Goal: Transaction & Acquisition: Purchase product/service

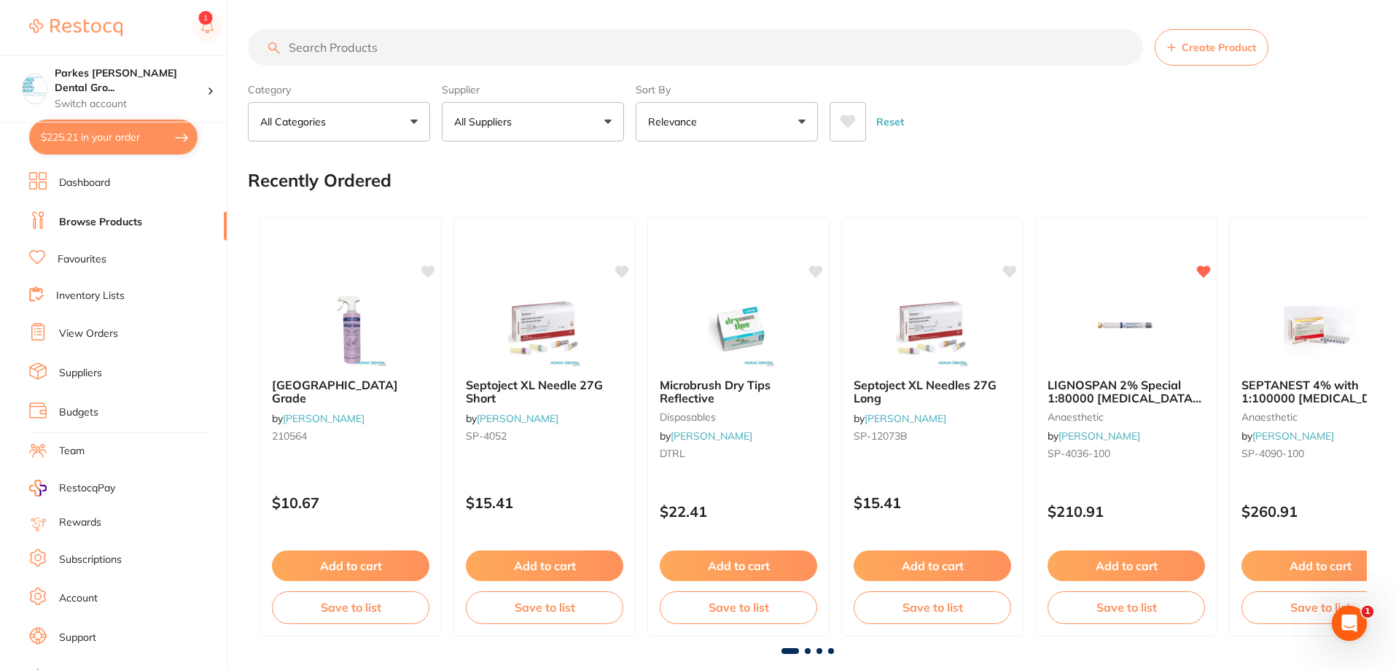
click at [402, 42] on input "search" at bounding box center [695, 47] width 895 height 36
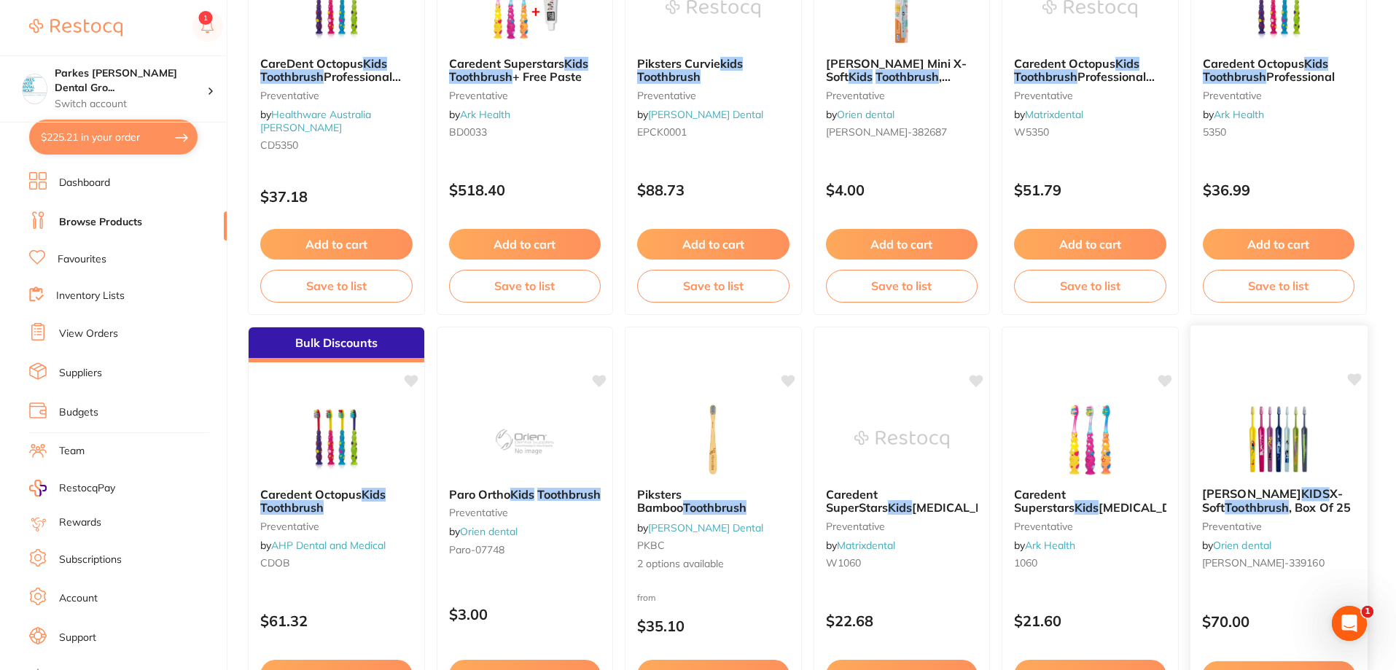
scroll to position [707, 0]
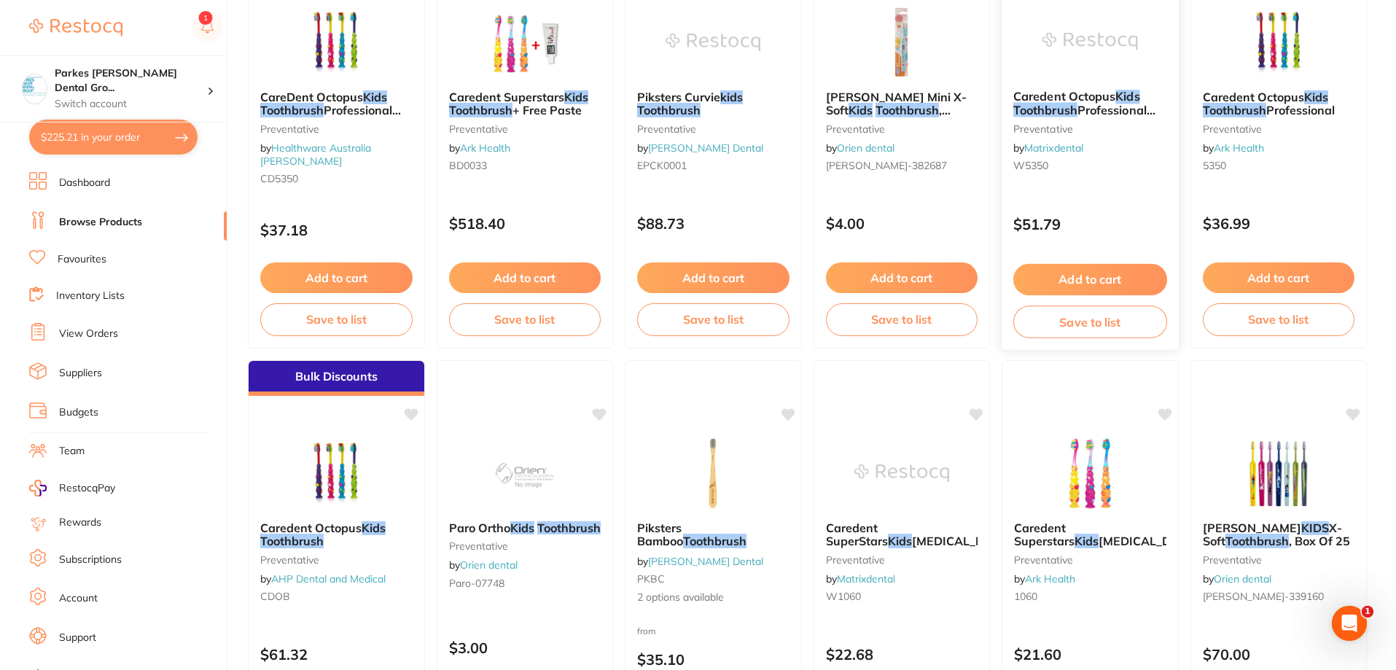
click at [1121, 206] on div "$51.79" at bounding box center [1090, 220] width 177 height 39
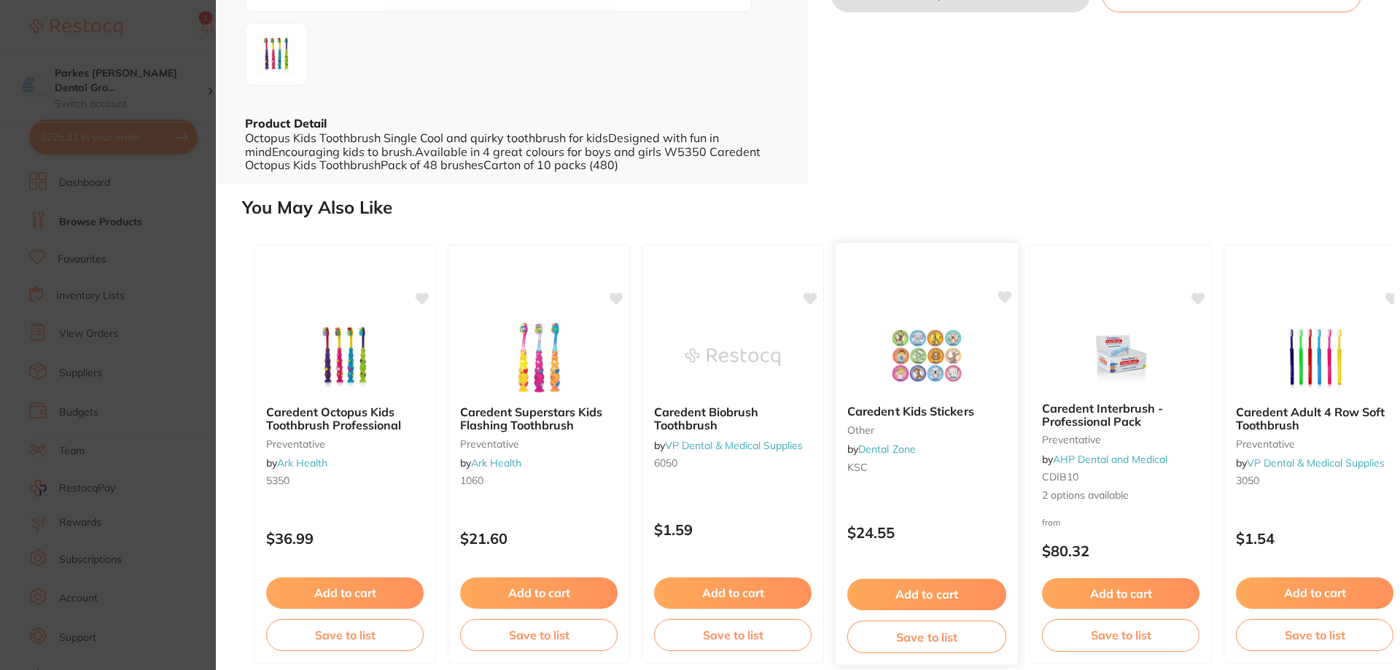
scroll to position [321, 0]
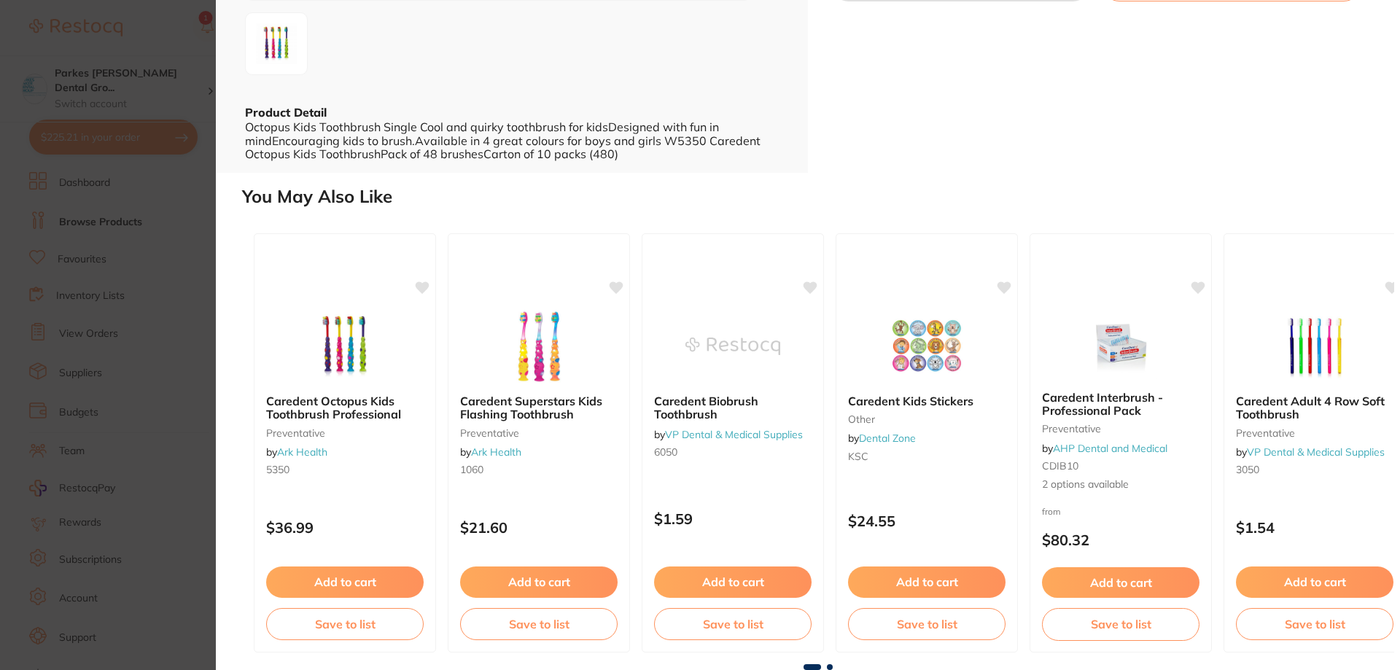
click at [830, 665] on span at bounding box center [830, 667] width 6 height 6
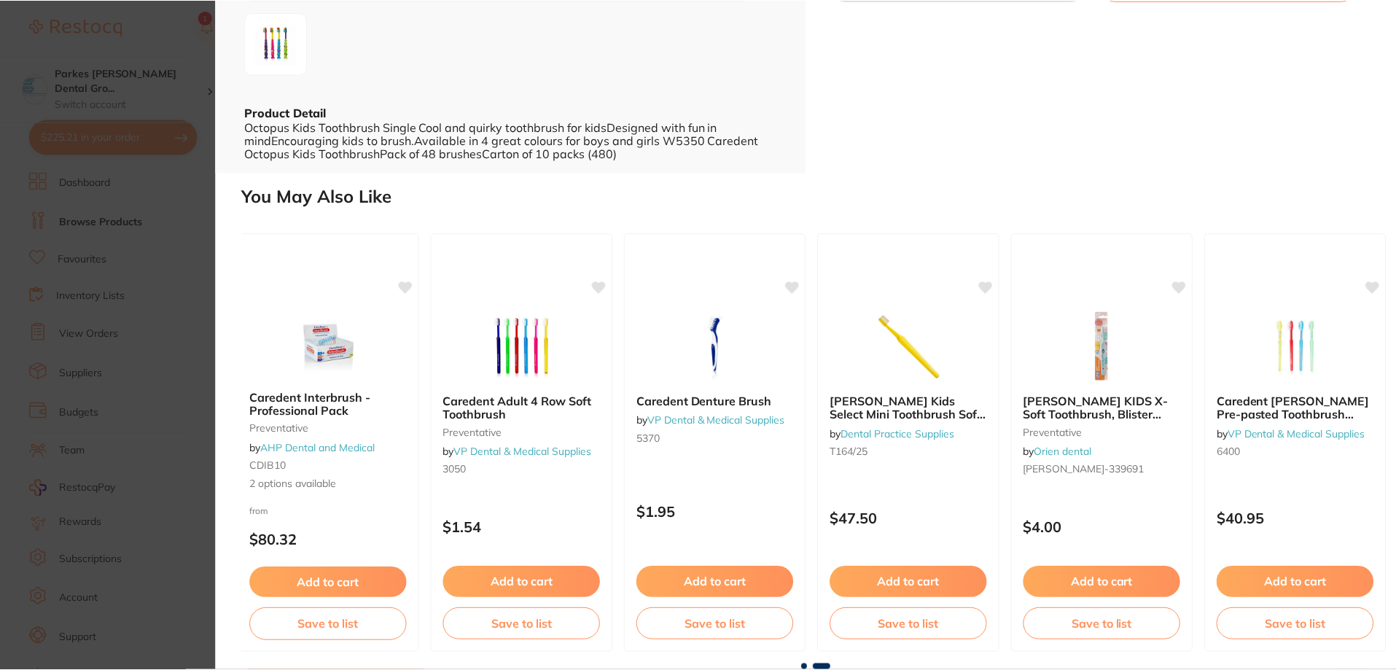
scroll to position [0, 803]
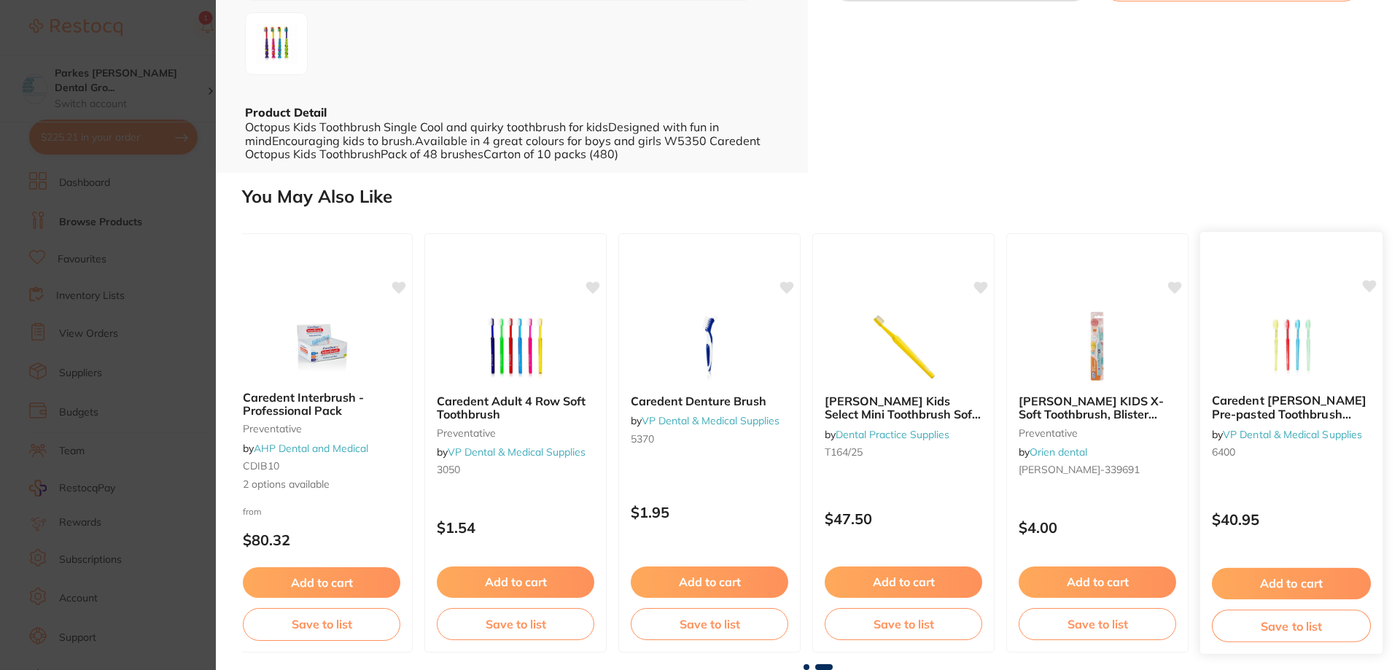
click at [1300, 477] on div "Caredent [PERSON_NAME] Pre-pasted Toothbrush Pack Of 100 by VP Dental & Medical…" at bounding box center [1291, 443] width 184 height 424
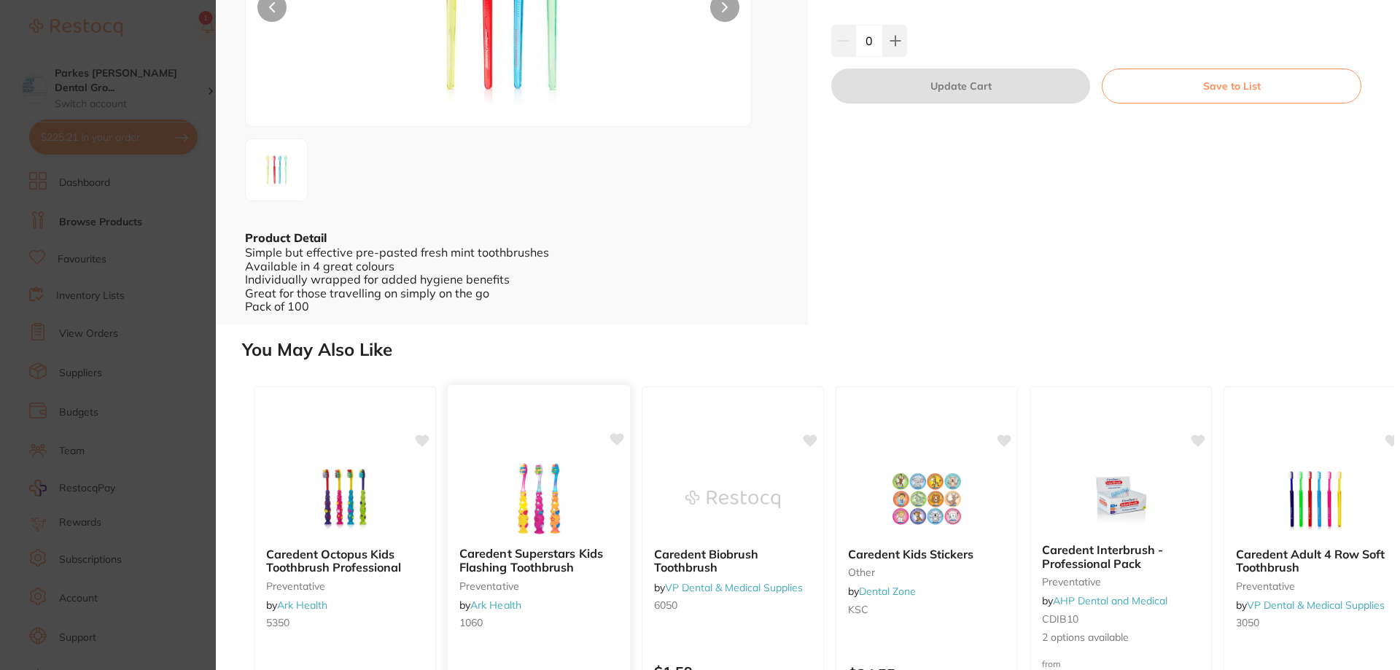
scroll to position [348, 0]
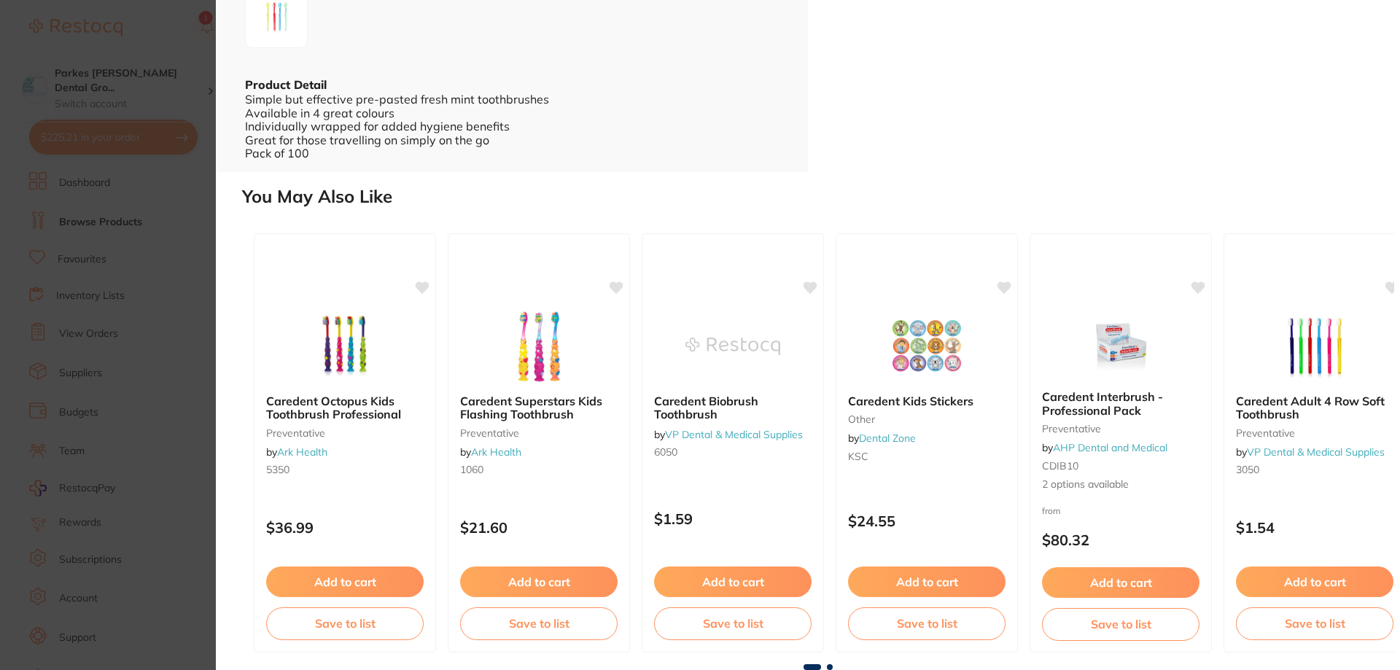
click at [97, 24] on section "Caredent [PERSON_NAME] Pre-pasted Toothbrush Pack Of 100 by VP Dental & Medical…" at bounding box center [700, 335] width 1400 height 670
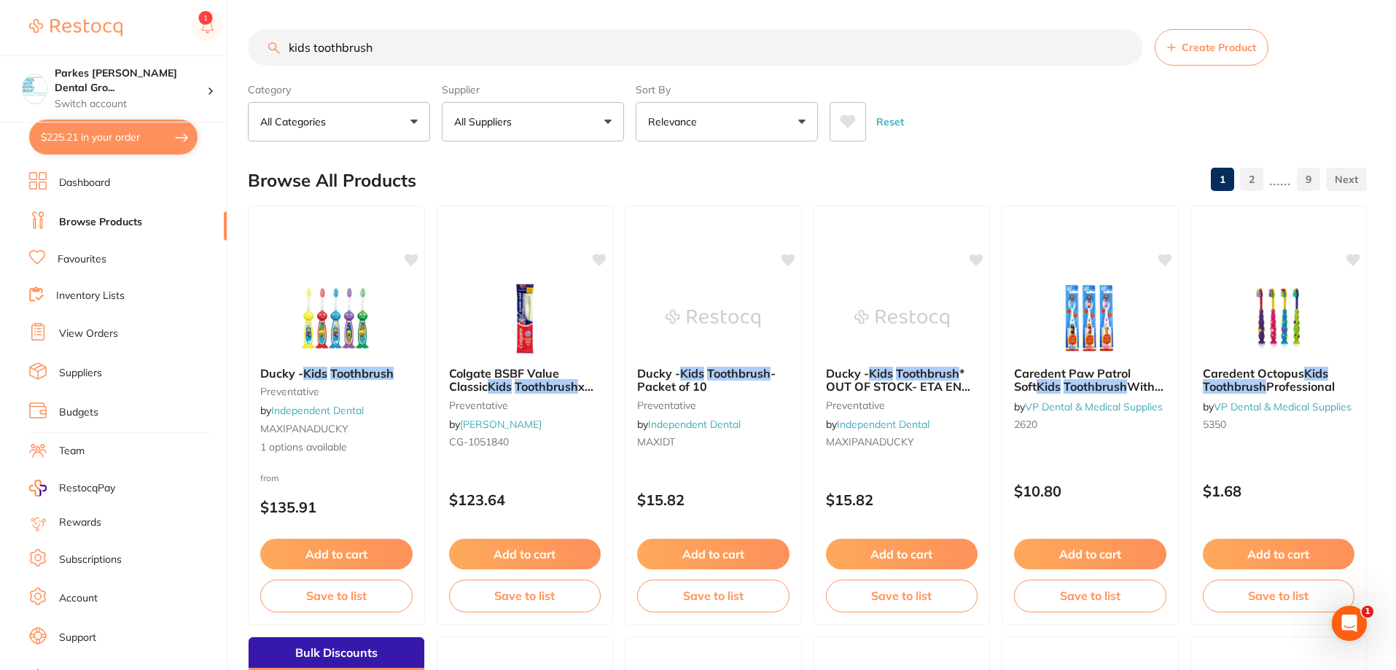
drag, startPoint x: 410, startPoint y: 48, endPoint x: 249, endPoint y: 51, distance: 161.9
click at [252, 51] on input "kids toothbrush" at bounding box center [695, 47] width 895 height 36
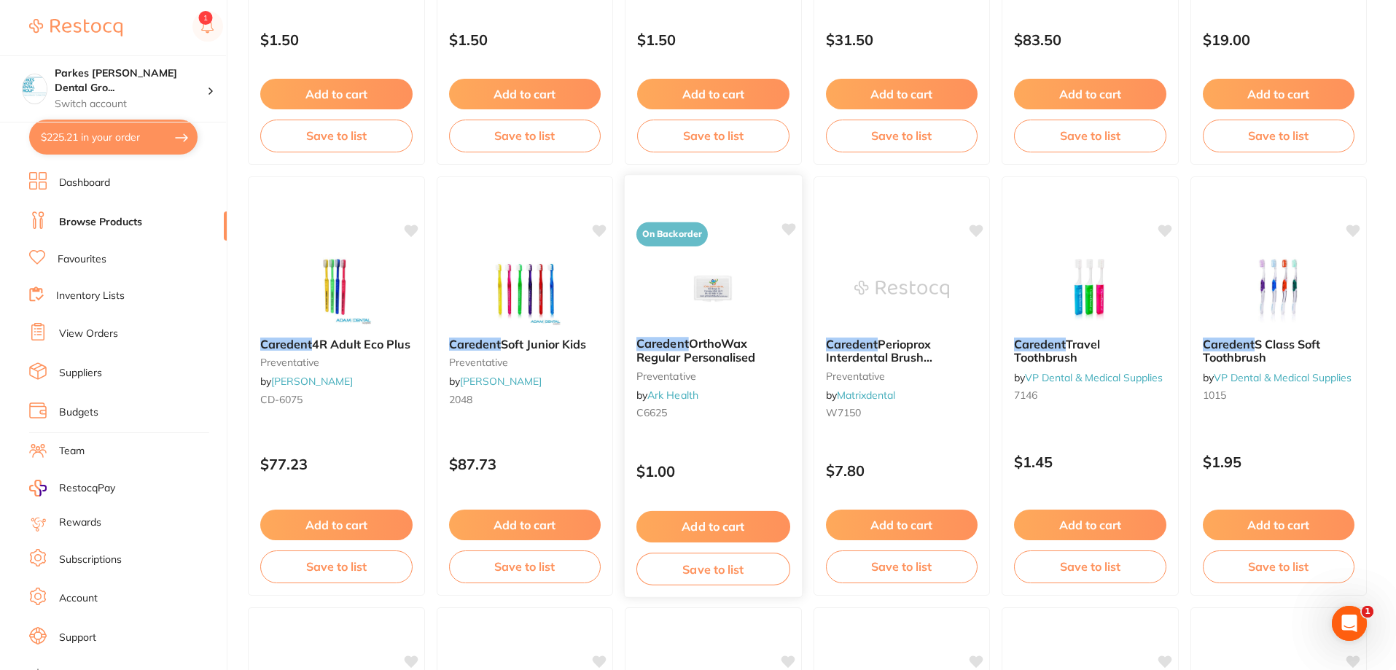
scroll to position [2624, 0]
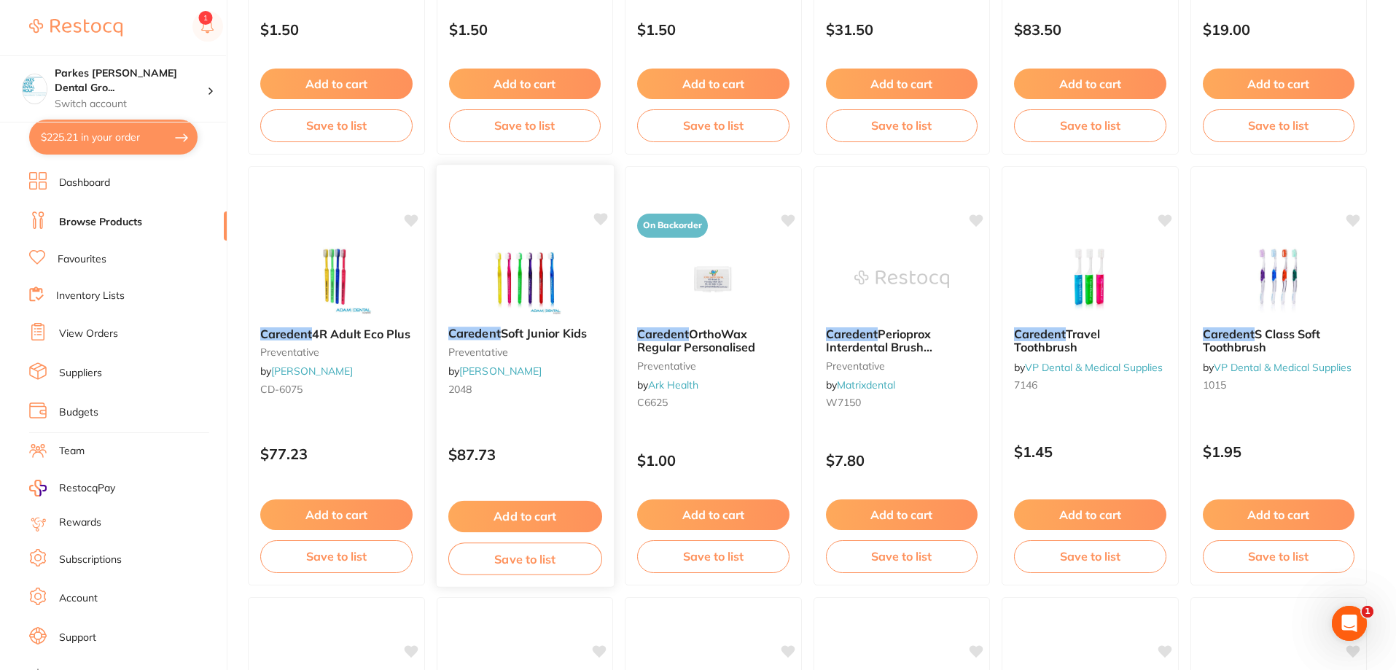
type input "caredent"
click at [531, 411] on div "Caredent Soft Junior Kids preventative by [PERSON_NAME] 2048" at bounding box center [524, 364] width 177 height 98
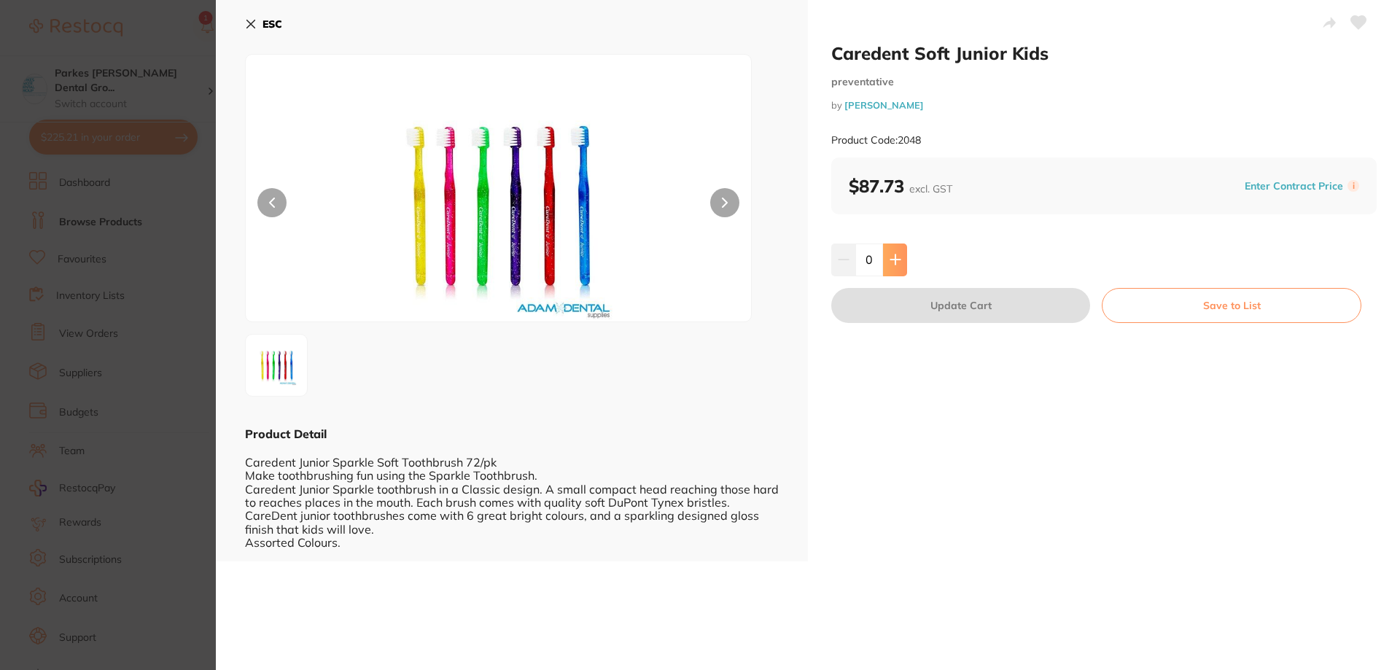
click at [889, 256] on icon at bounding box center [895, 260] width 12 height 12
type input "1"
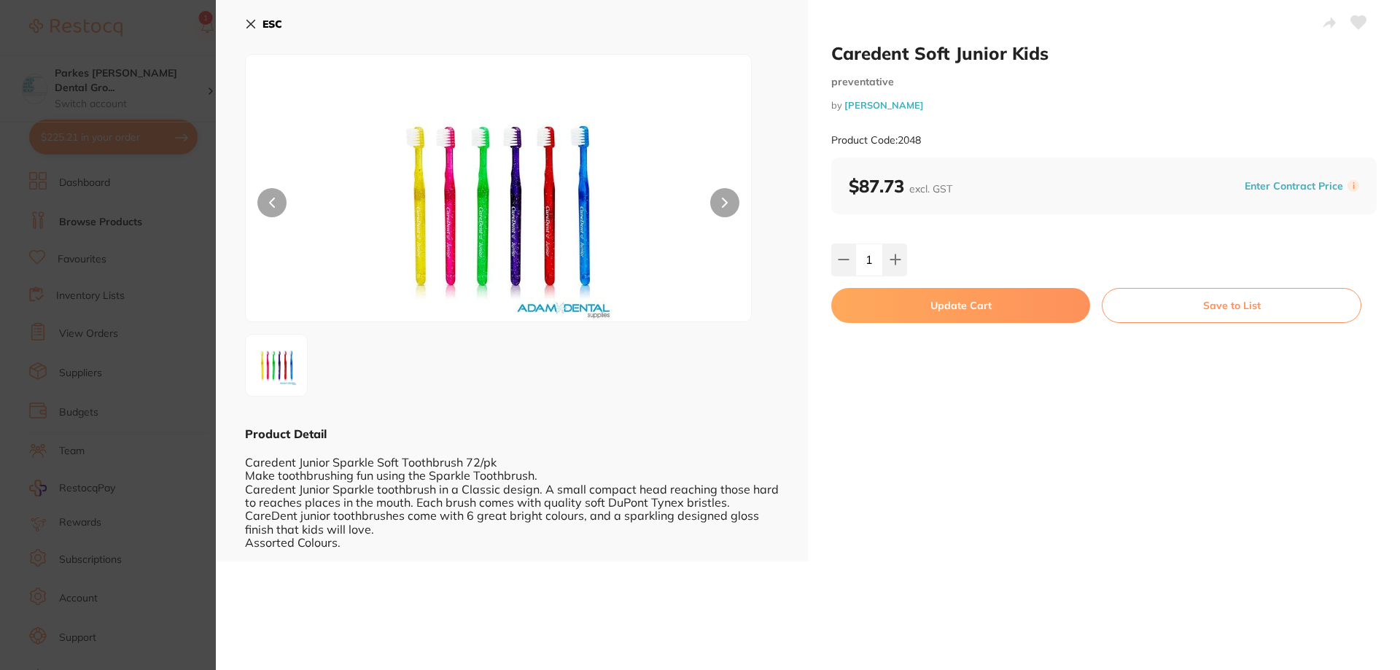
click at [929, 305] on button "Update Cart" at bounding box center [960, 305] width 259 height 35
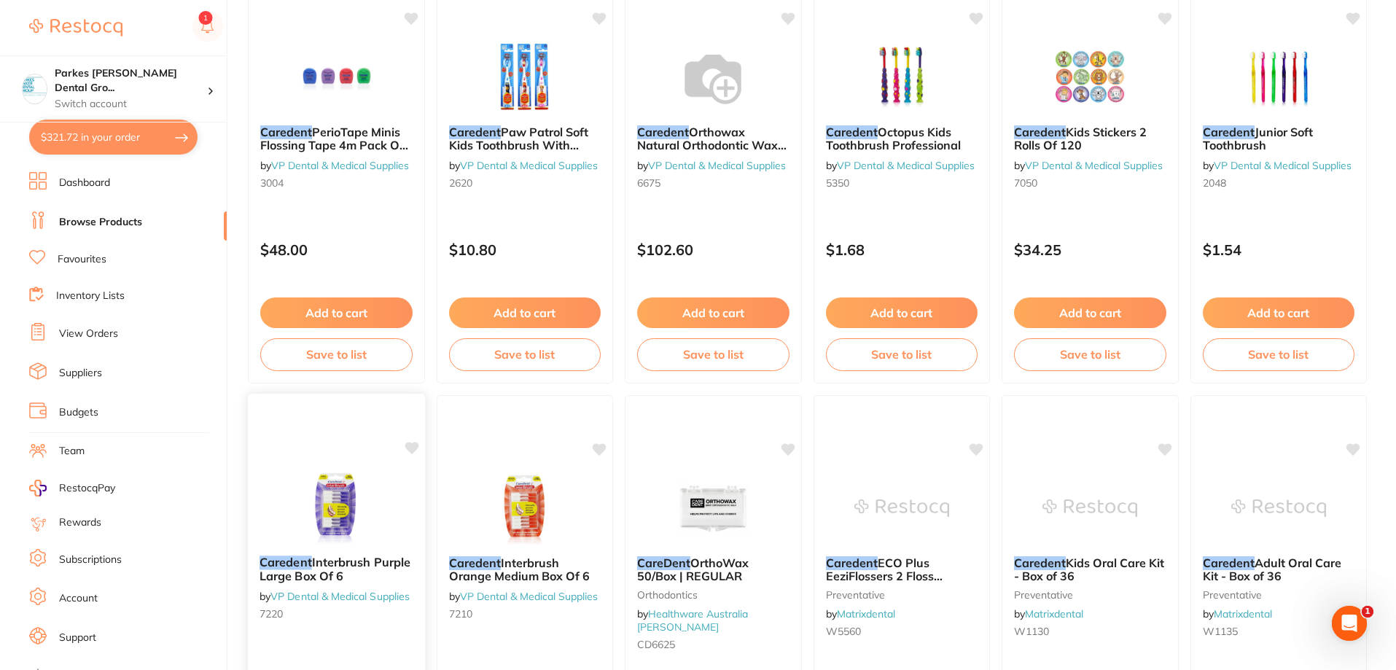
scroll to position [3283, 0]
